Goal: Information Seeking & Learning: Learn about a topic

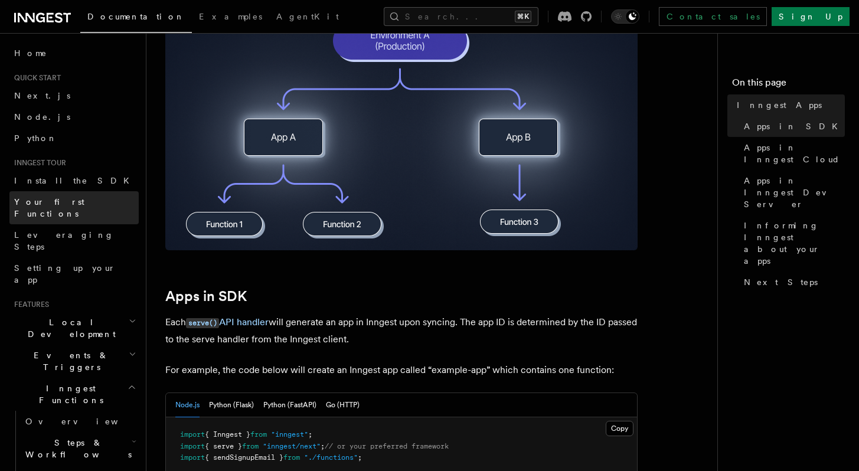
scroll to position [360, 0]
click at [35, 196] on span "Your first Functions" at bounding box center [76, 208] width 125 height 24
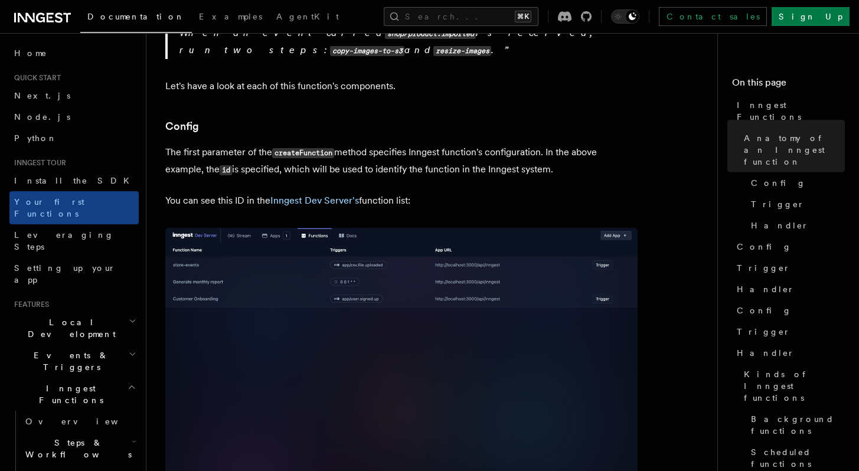
scroll to position [644, 0]
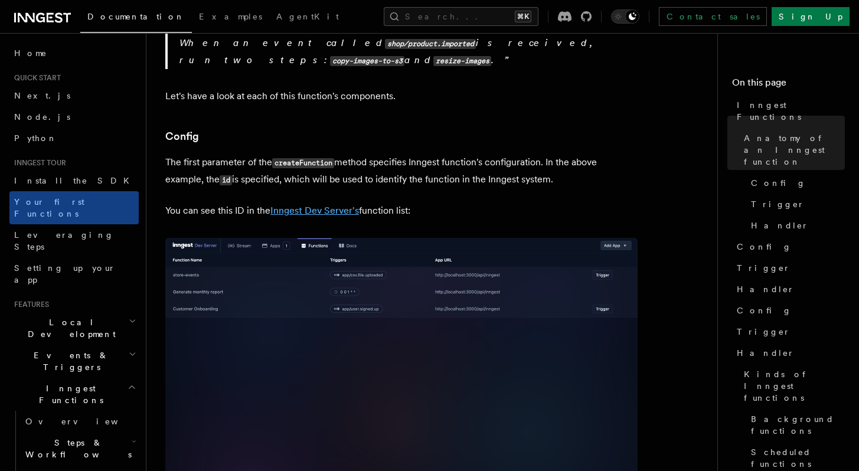
click at [309, 205] on link "Inngest Dev Server's" at bounding box center [314, 210] width 89 height 11
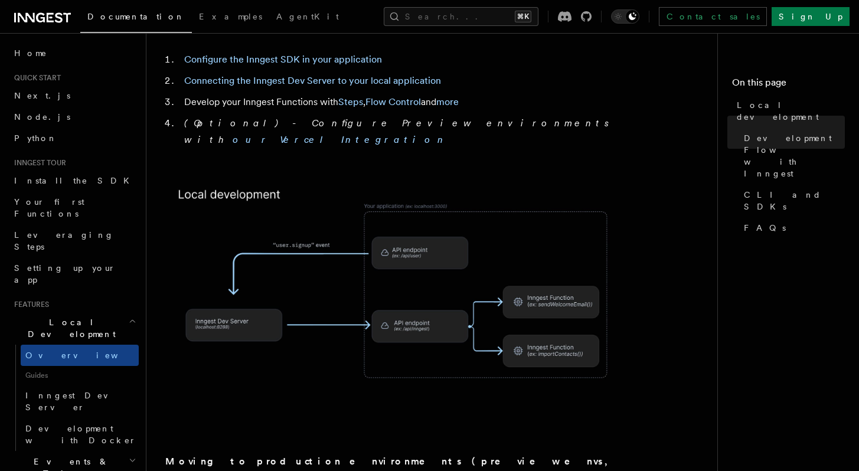
scroll to position [719, 0]
click at [317, 76] on link "Connecting the Inngest Dev Server to your local application" at bounding box center [312, 81] width 257 height 11
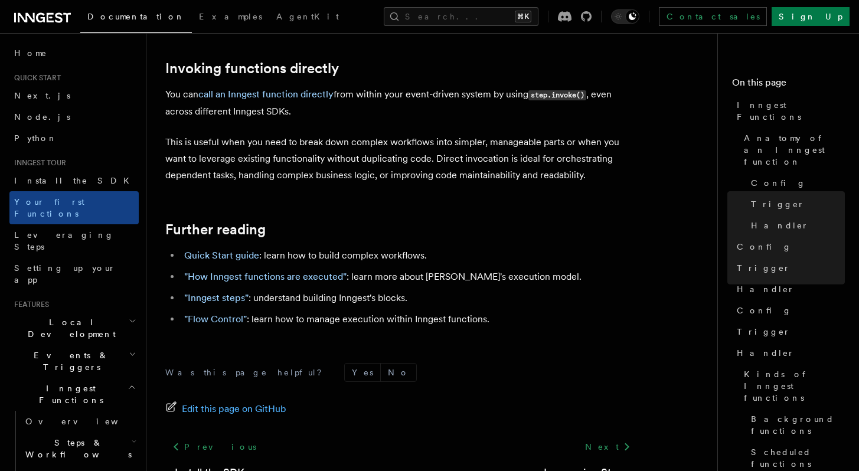
scroll to position [2426, 0]
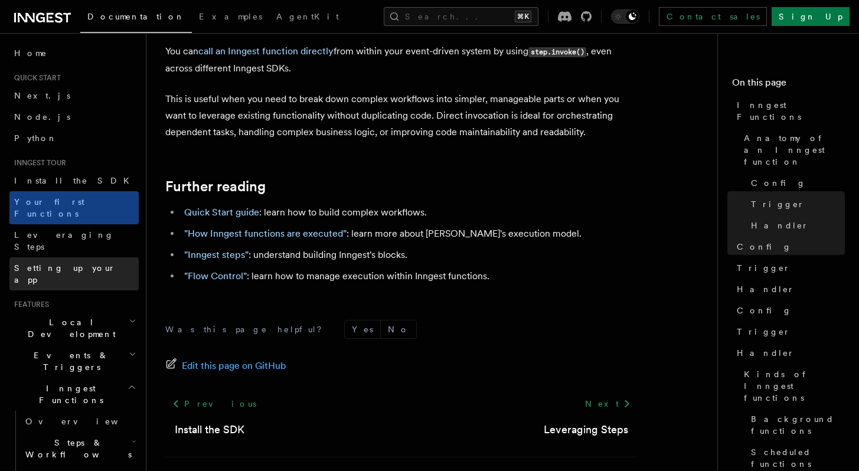
click at [60, 263] on span "Setting up your app" at bounding box center [65, 273] width 102 height 21
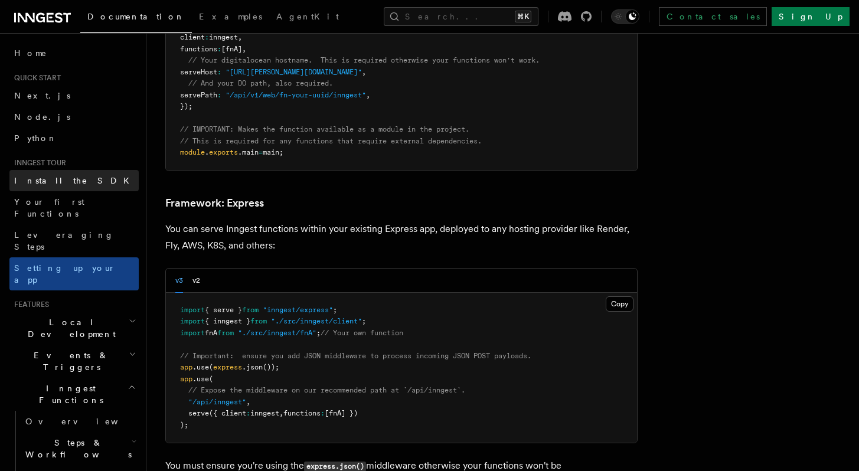
scroll to position [2953, 0]
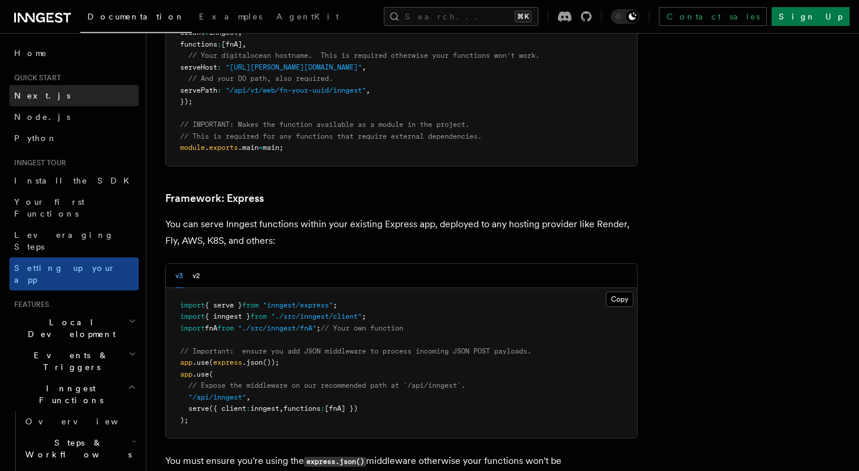
click at [38, 100] on span "Next.js" at bounding box center [42, 95] width 56 height 9
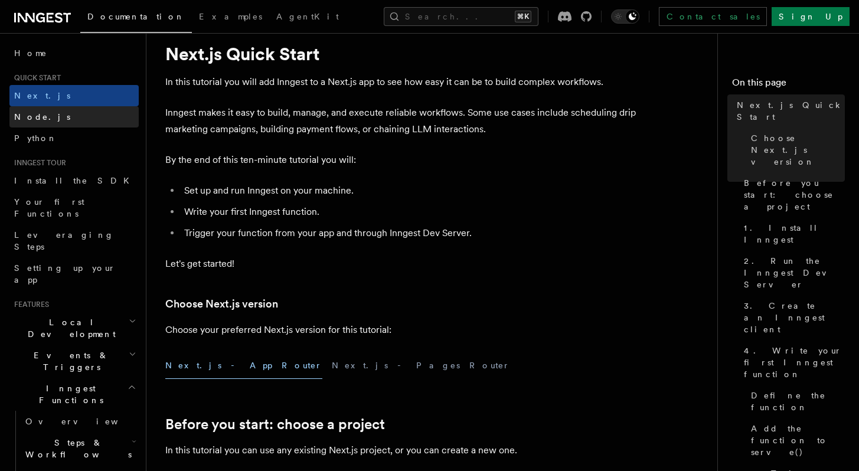
scroll to position [35, 0]
click at [42, 111] on span "Node.js" at bounding box center [42, 117] width 56 height 12
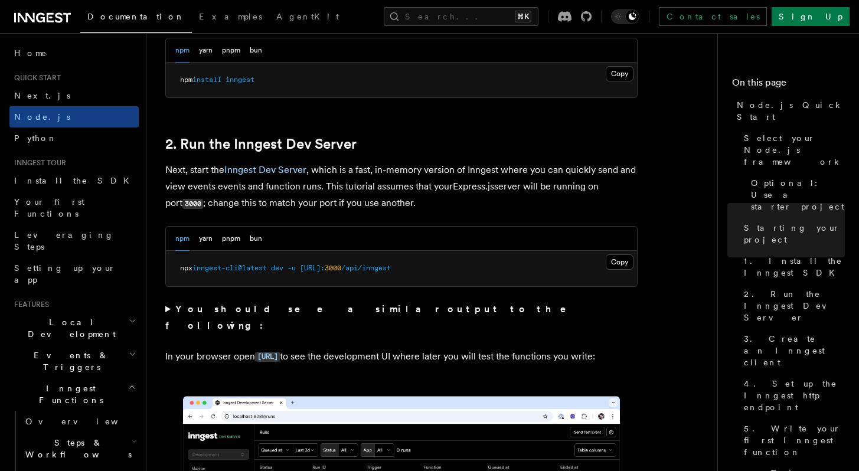
scroll to position [837, 0]
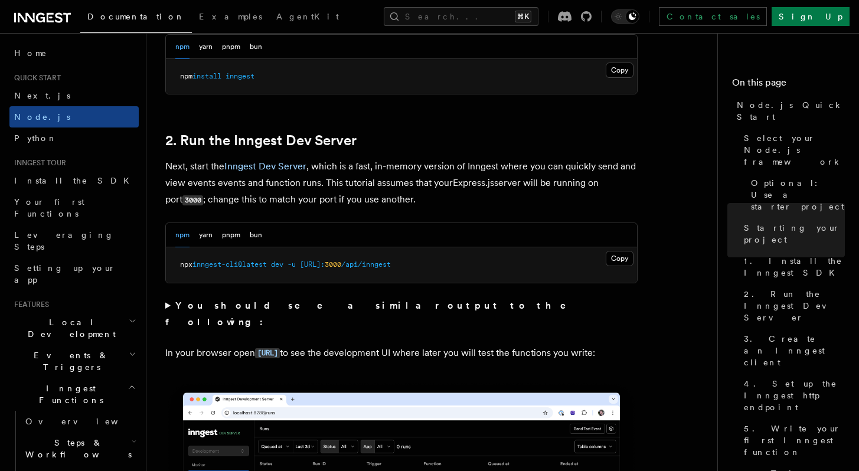
click at [301, 299] on summary "You should see a similar output to the following:" at bounding box center [401, 314] width 472 height 33
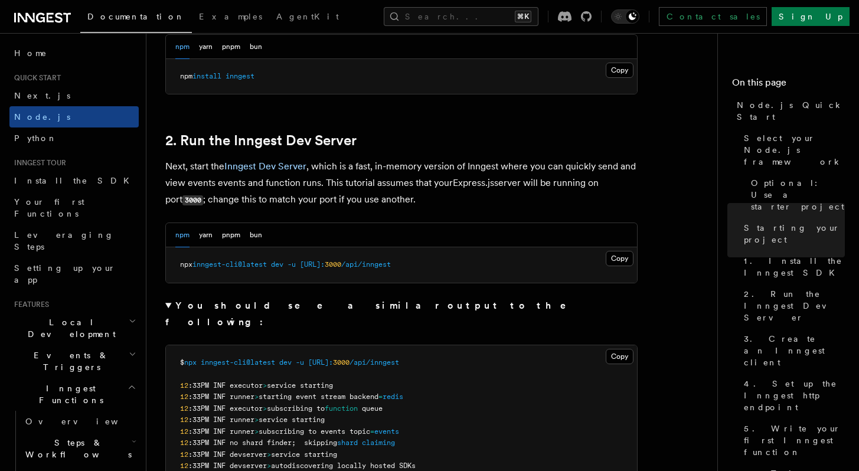
click at [188, 307] on strong "You should see a similar output to the following:" at bounding box center [373, 314] width 417 height 28
